Goal: Transaction & Acquisition: Purchase product/service

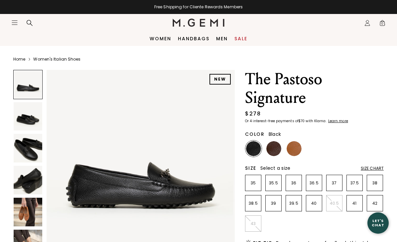
click at [23, 116] on img at bounding box center [28, 116] width 29 height 29
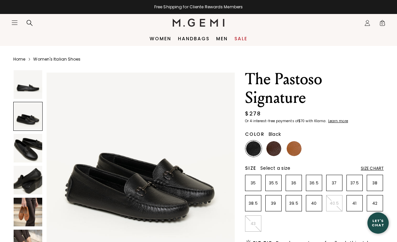
scroll to position [195, 0]
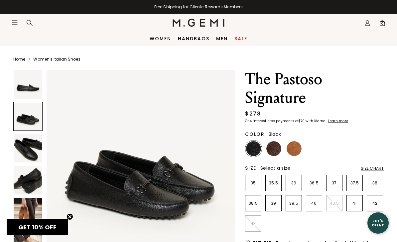
click at [26, 149] on img at bounding box center [28, 148] width 29 height 29
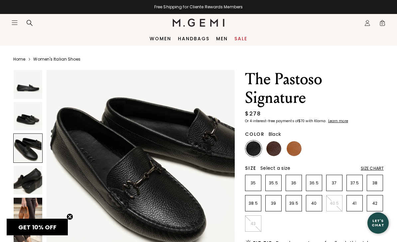
click at [24, 175] on img at bounding box center [28, 180] width 29 height 29
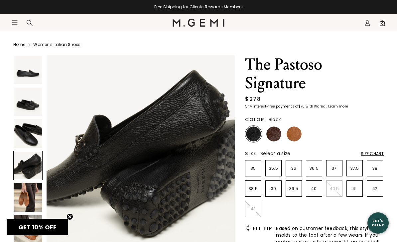
scroll to position [30, 0]
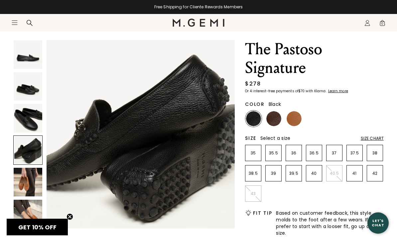
click at [277, 118] on img at bounding box center [273, 118] width 15 height 15
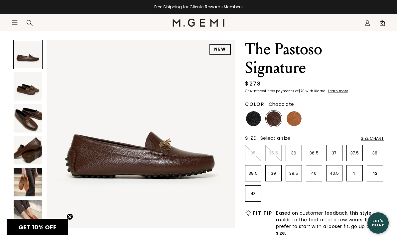
click at [23, 88] on img at bounding box center [28, 86] width 29 height 29
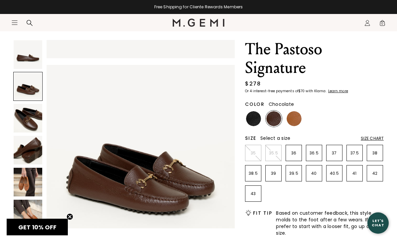
scroll to position [195, 0]
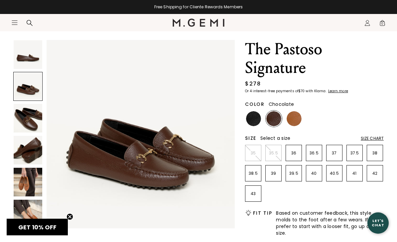
click at [19, 118] on img at bounding box center [28, 118] width 29 height 29
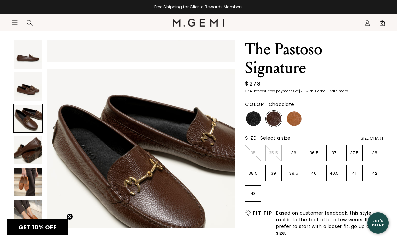
scroll to position [390, 0]
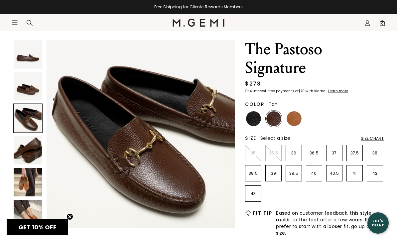
click at [290, 117] on img at bounding box center [293, 118] width 15 height 15
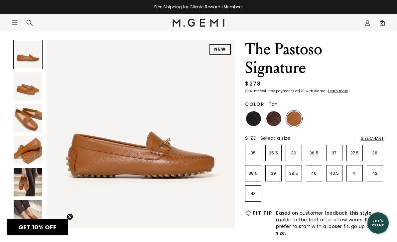
click at [26, 117] on img at bounding box center [28, 118] width 29 height 29
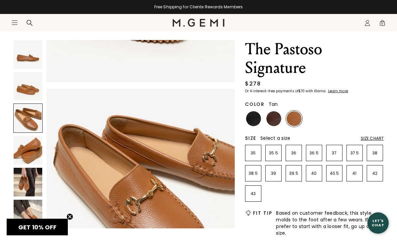
scroll to position [390, 0]
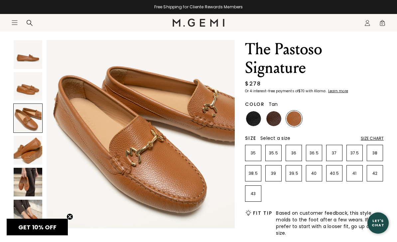
click at [21, 151] on img at bounding box center [28, 150] width 29 height 29
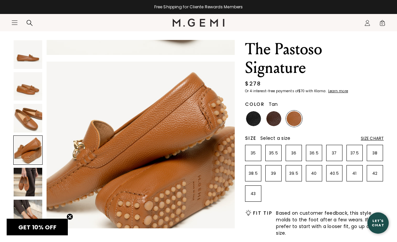
scroll to position [585, 0]
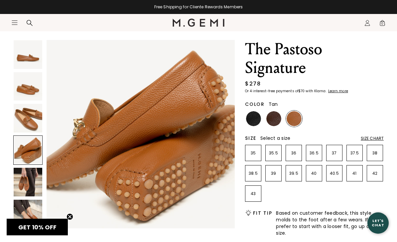
click at [23, 185] on img at bounding box center [28, 181] width 29 height 29
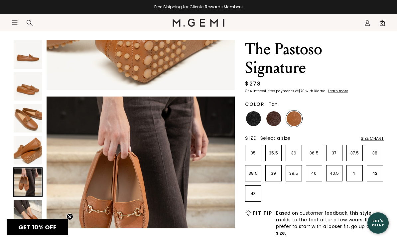
scroll to position [779, 0]
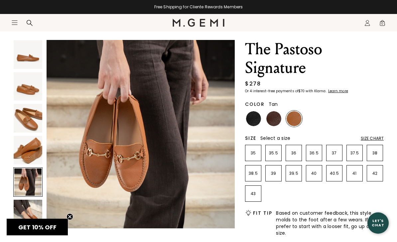
click at [20, 218] on img at bounding box center [28, 213] width 29 height 29
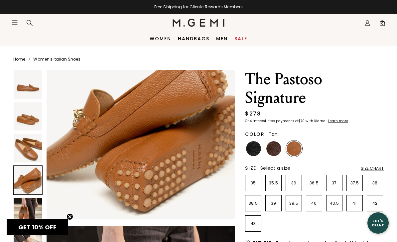
scroll to position [623, 0]
